Goal: Task Accomplishment & Management: Manage account settings

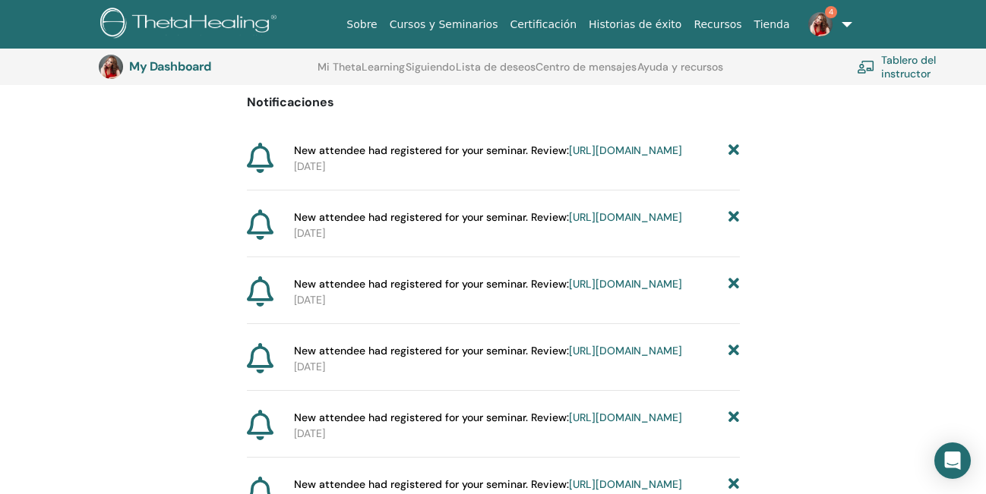
scroll to position [164, 0]
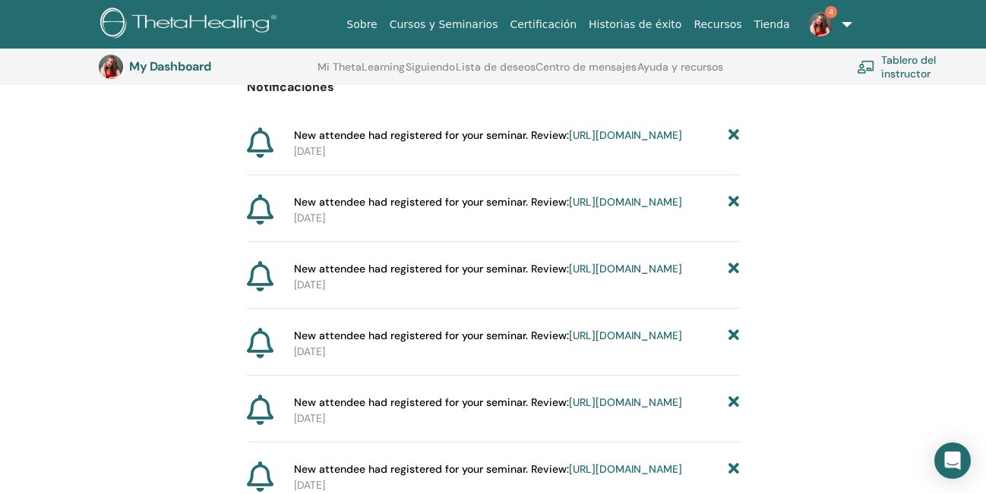
click at [569, 142] on link "https://member.thetahealing.com/instructor/seminar/373594/attendees" at bounding box center [625, 135] width 113 height 14
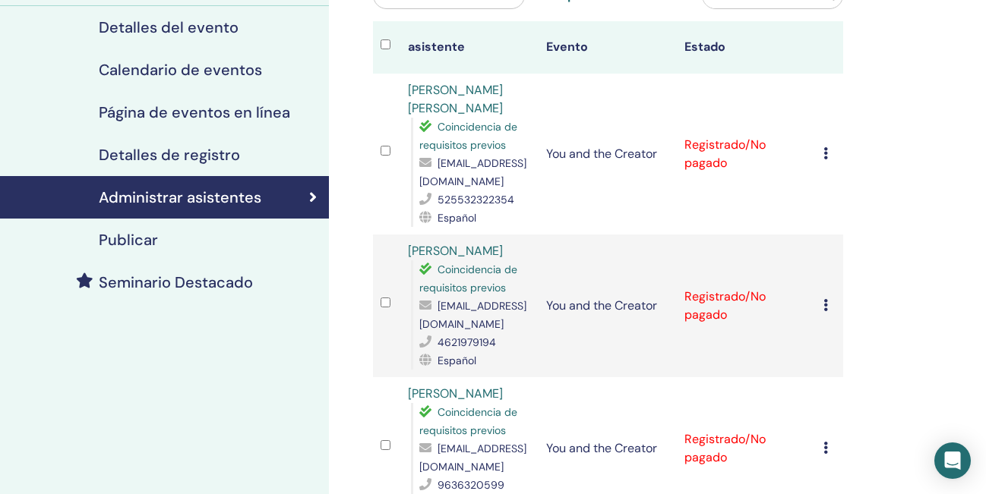
scroll to position [164, 0]
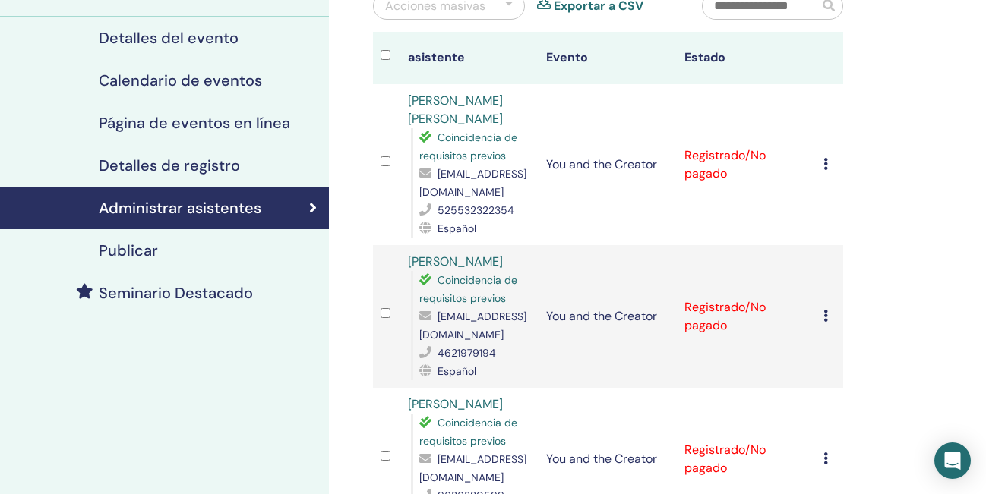
click at [823, 163] on icon at bounding box center [825, 164] width 5 height 12
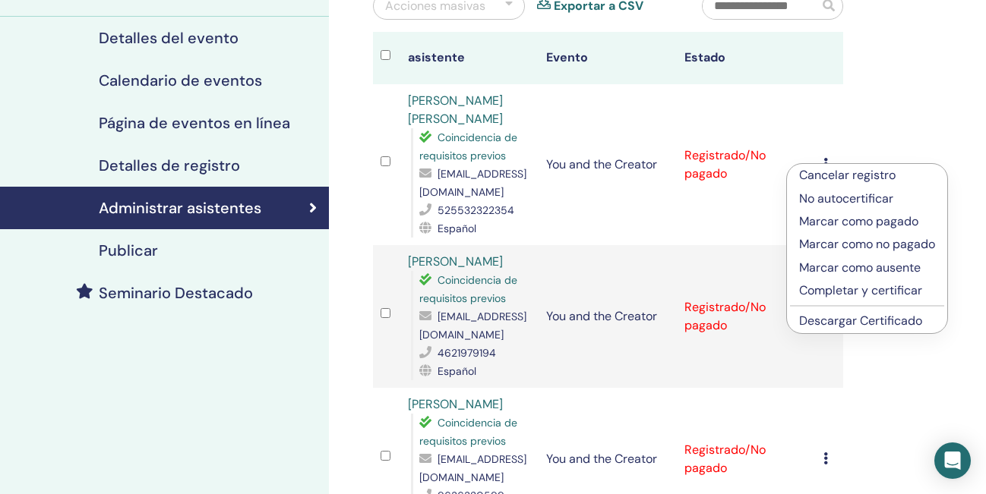
click at [831, 222] on p "Marcar como pagado" at bounding box center [867, 222] width 136 height 18
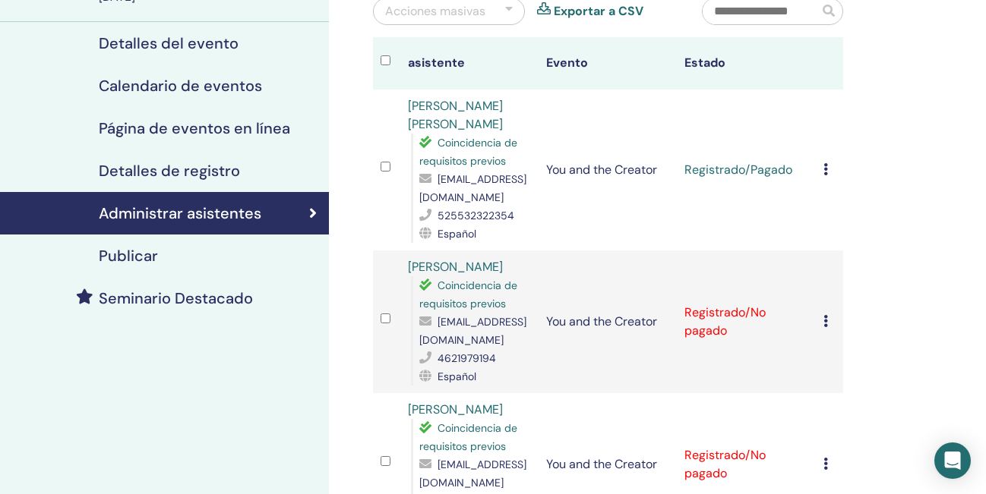
scroll to position [178, 0]
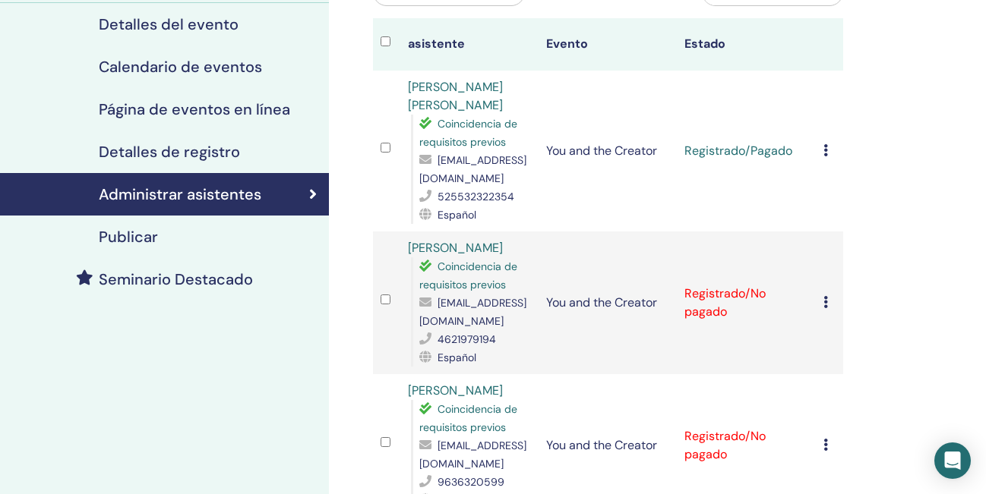
click at [826, 304] on icon at bounding box center [825, 302] width 5 height 12
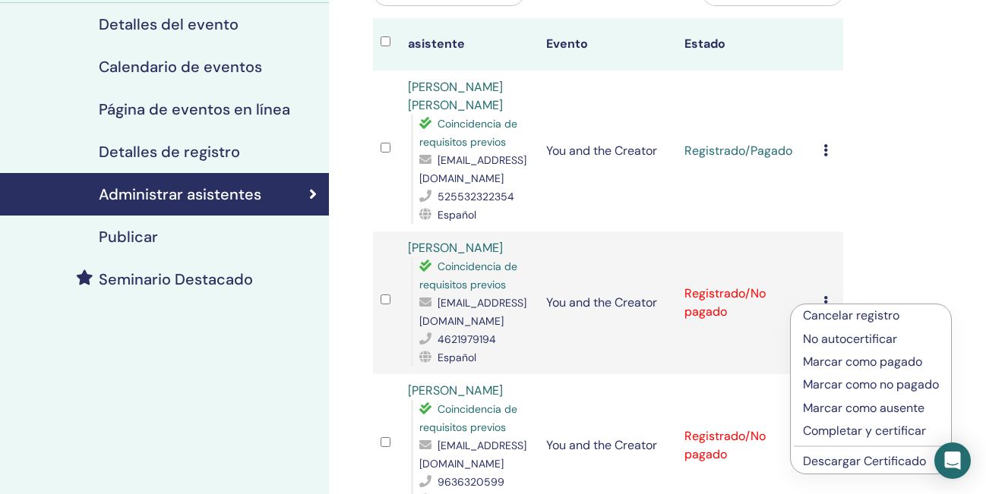
click at [833, 362] on p "Marcar como pagado" at bounding box center [871, 362] width 136 height 18
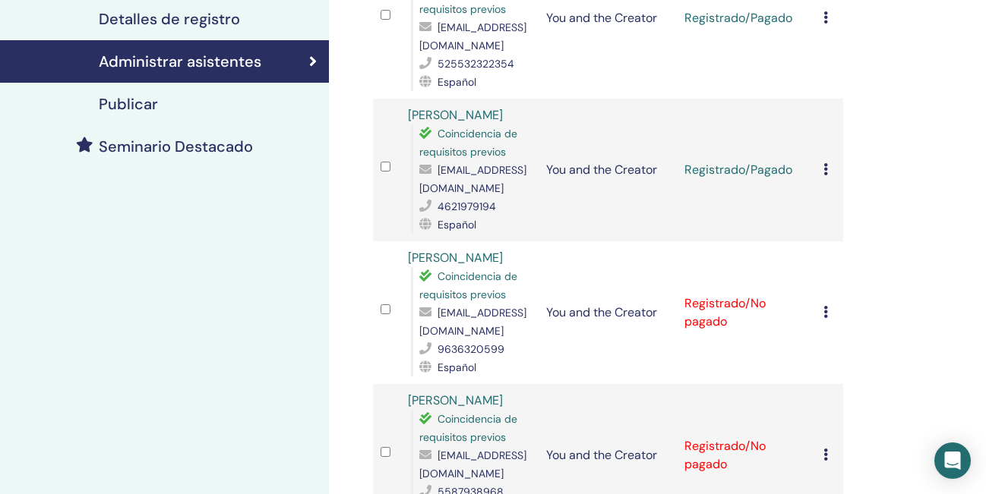
scroll to position [321, 0]
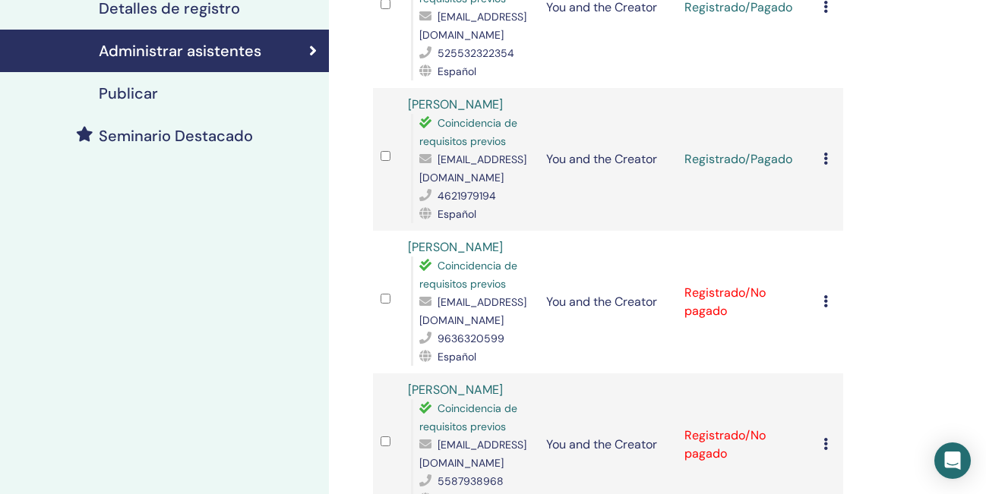
click at [824, 301] on icon at bounding box center [825, 301] width 5 height 12
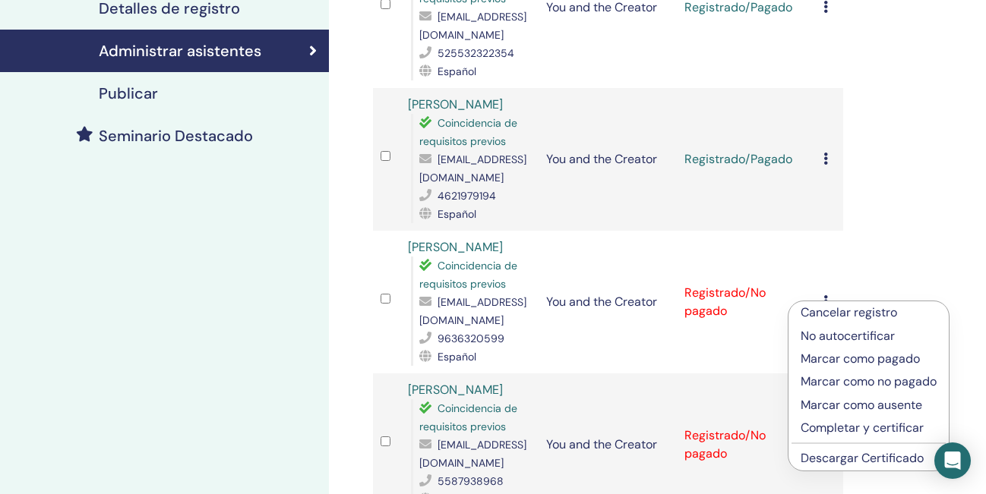
click at [844, 360] on p "Marcar como pagado" at bounding box center [868, 359] width 136 height 18
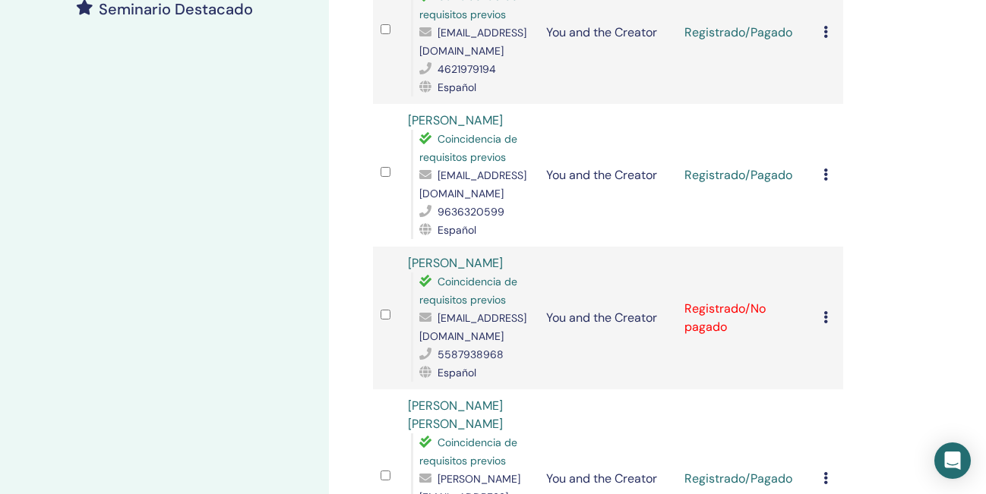
scroll to position [451, 0]
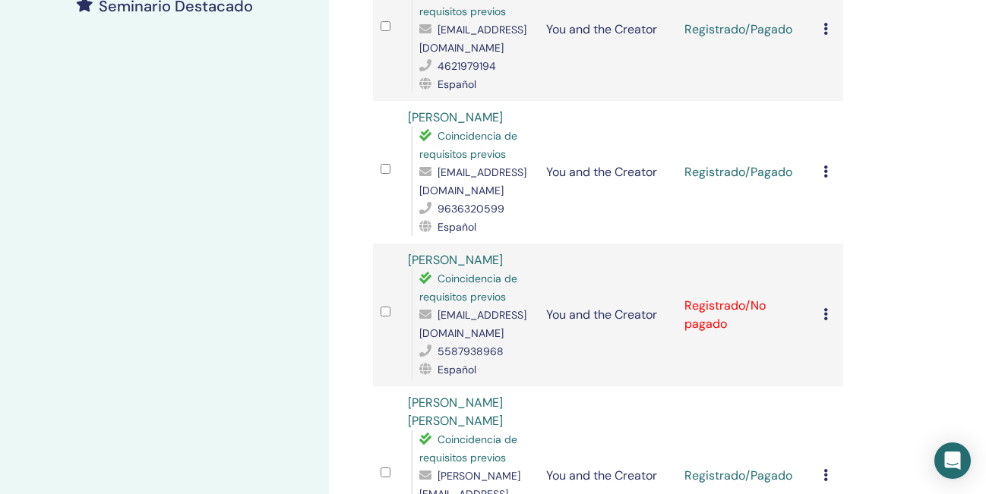
click at [825, 315] on icon at bounding box center [825, 314] width 5 height 12
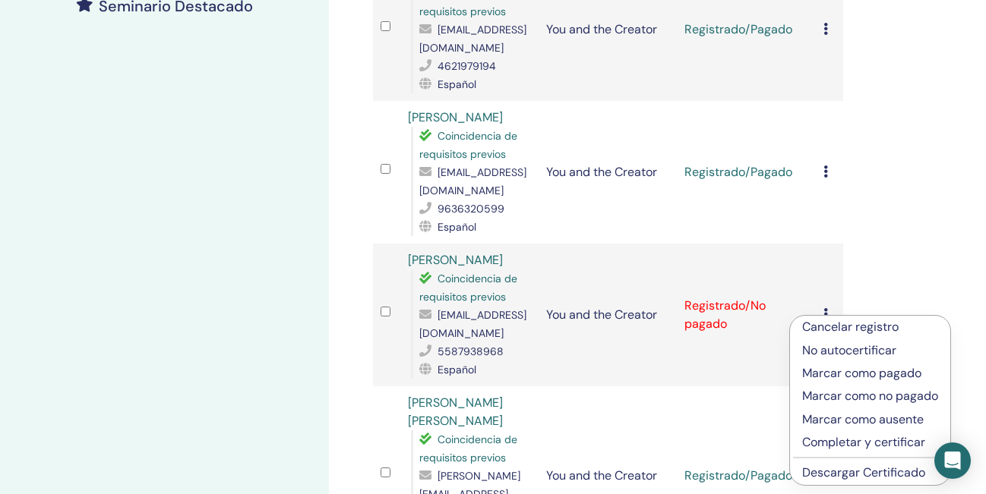
click at [834, 375] on p "Marcar como pagado" at bounding box center [870, 373] width 136 height 18
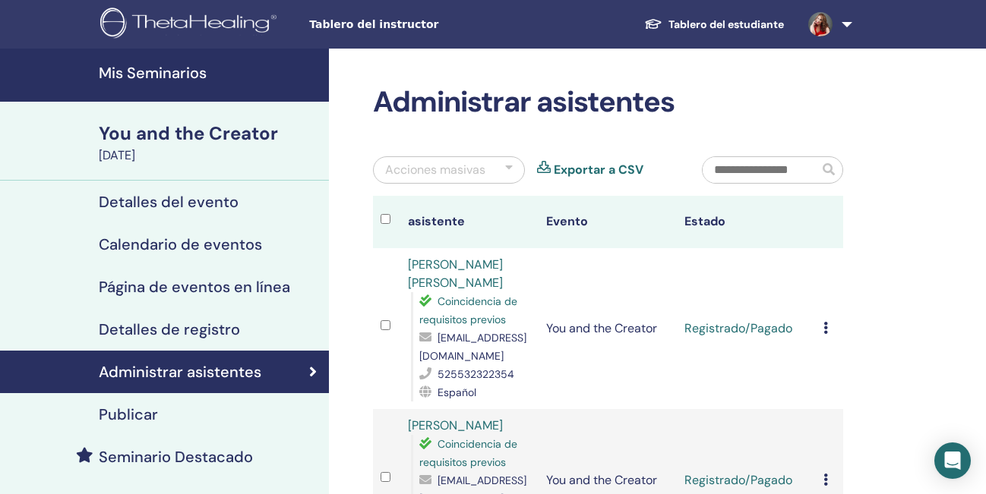
click at [750, 24] on link "Tablero del estudiante" at bounding box center [714, 25] width 164 height 28
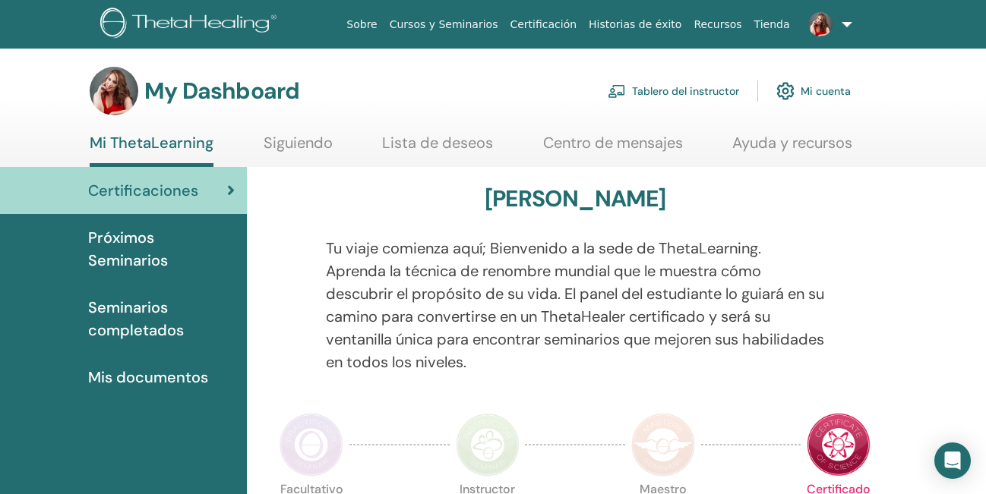
click at [718, 90] on link "Tablero del instructor" at bounding box center [672, 90] width 131 height 33
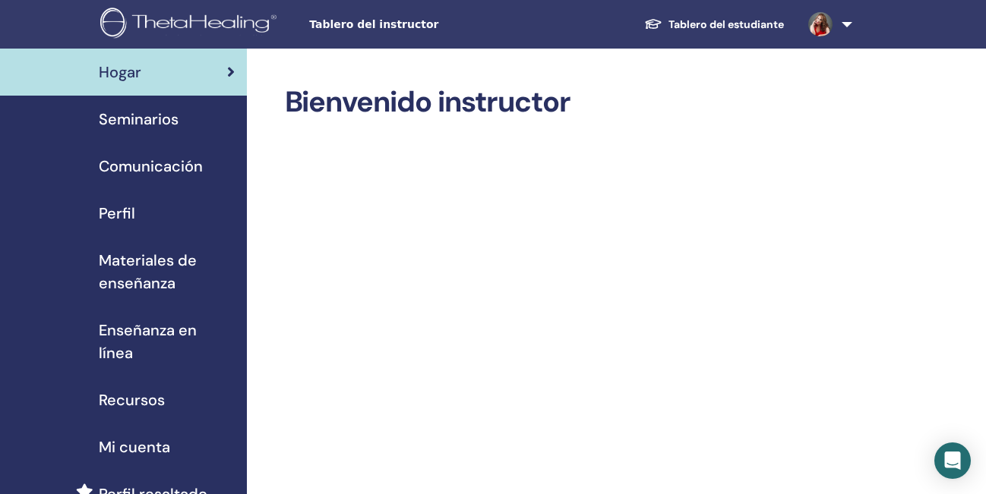
click at [121, 273] on span "Materiales de enseñanza" at bounding box center [167, 272] width 136 height 46
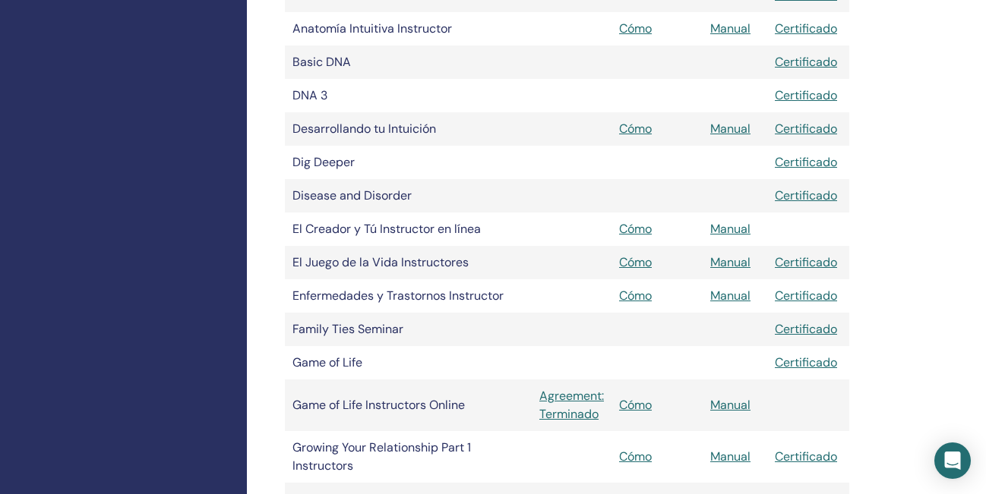
scroll to position [651, 0]
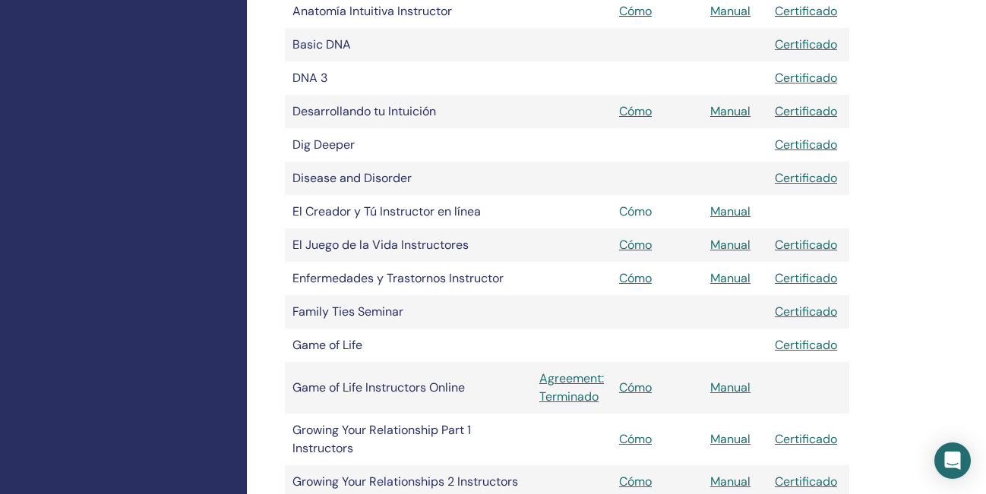
click at [642, 212] on link "Cómo" at bounding box center [635, 211] width 33 height 16
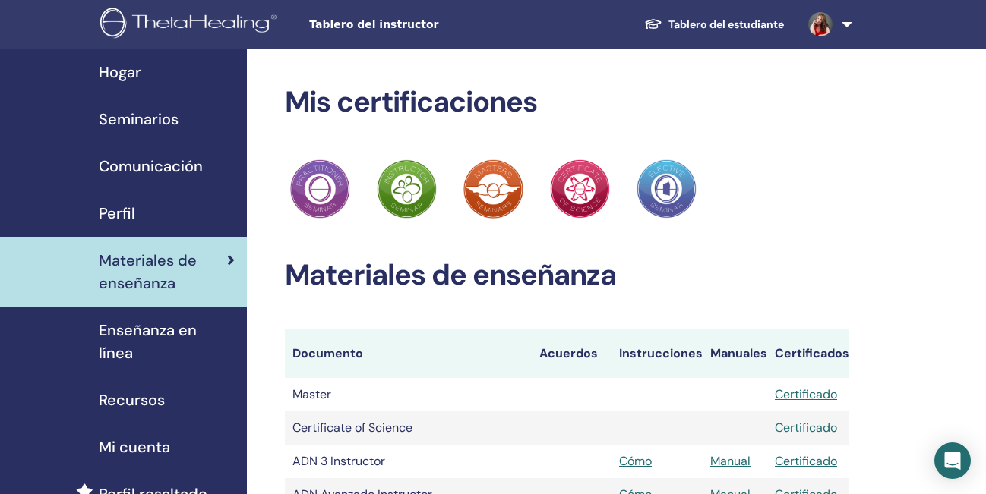
click at [174, 330] on span "Enseñanza en línea" at bounding box center [167, 342] width 136 height 46
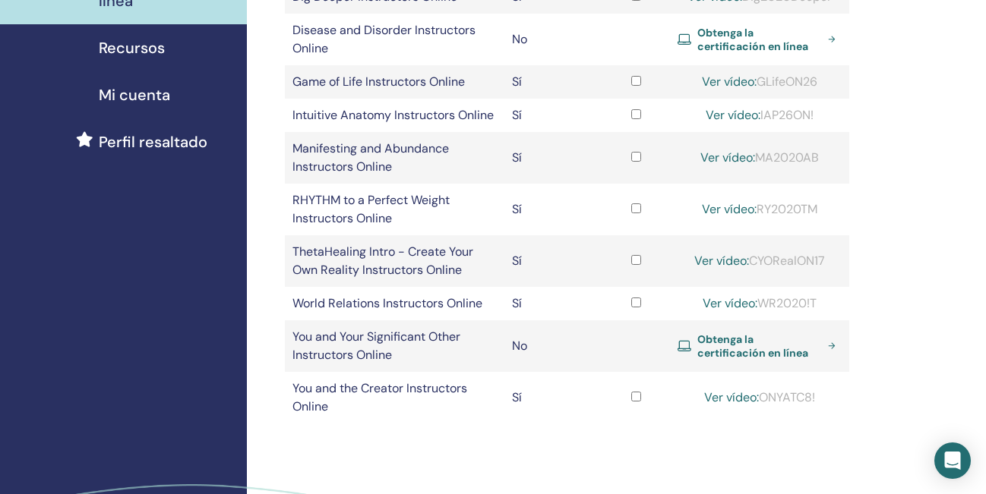
scroll to position [357, 0]
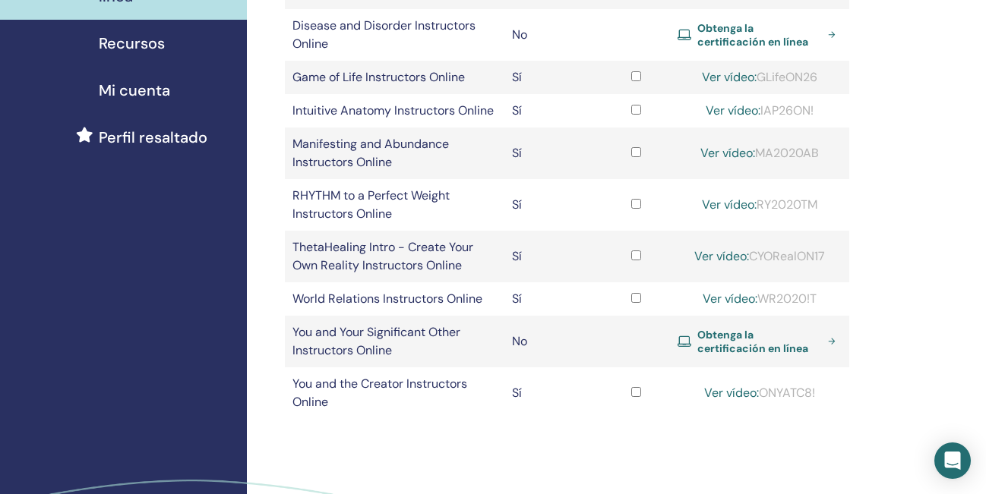
drag, startPoint x: 824, startPoint y: 390, endPoint x: 765, endPoint y: 386, distance: 59.4
click at [766, 386] on div "Ver vídeo: ONYATC8!" at bounding box center [759, 393] width 164 height 18
copy div "ONYATC8!"
click at [741, 394] on link "Ver vídeo:" at bounding box center [731, 393] width 55 height 16
